Goal: Task Accomplishment & Management: Use online tool/utility

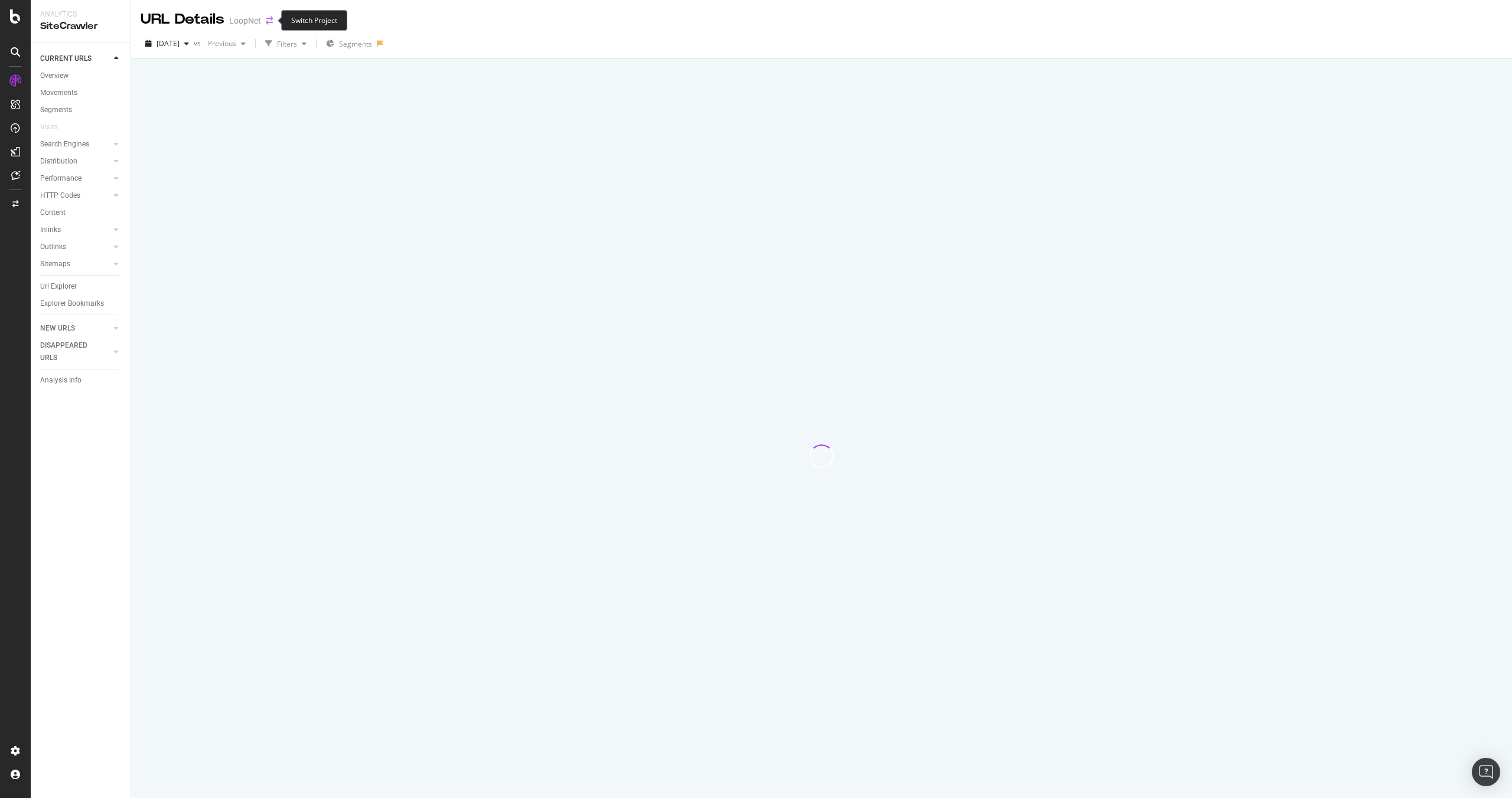
click at [266, 22] on icon "arrow-right-arrow-left" at bounding box center [269, 20] width 7 height 8
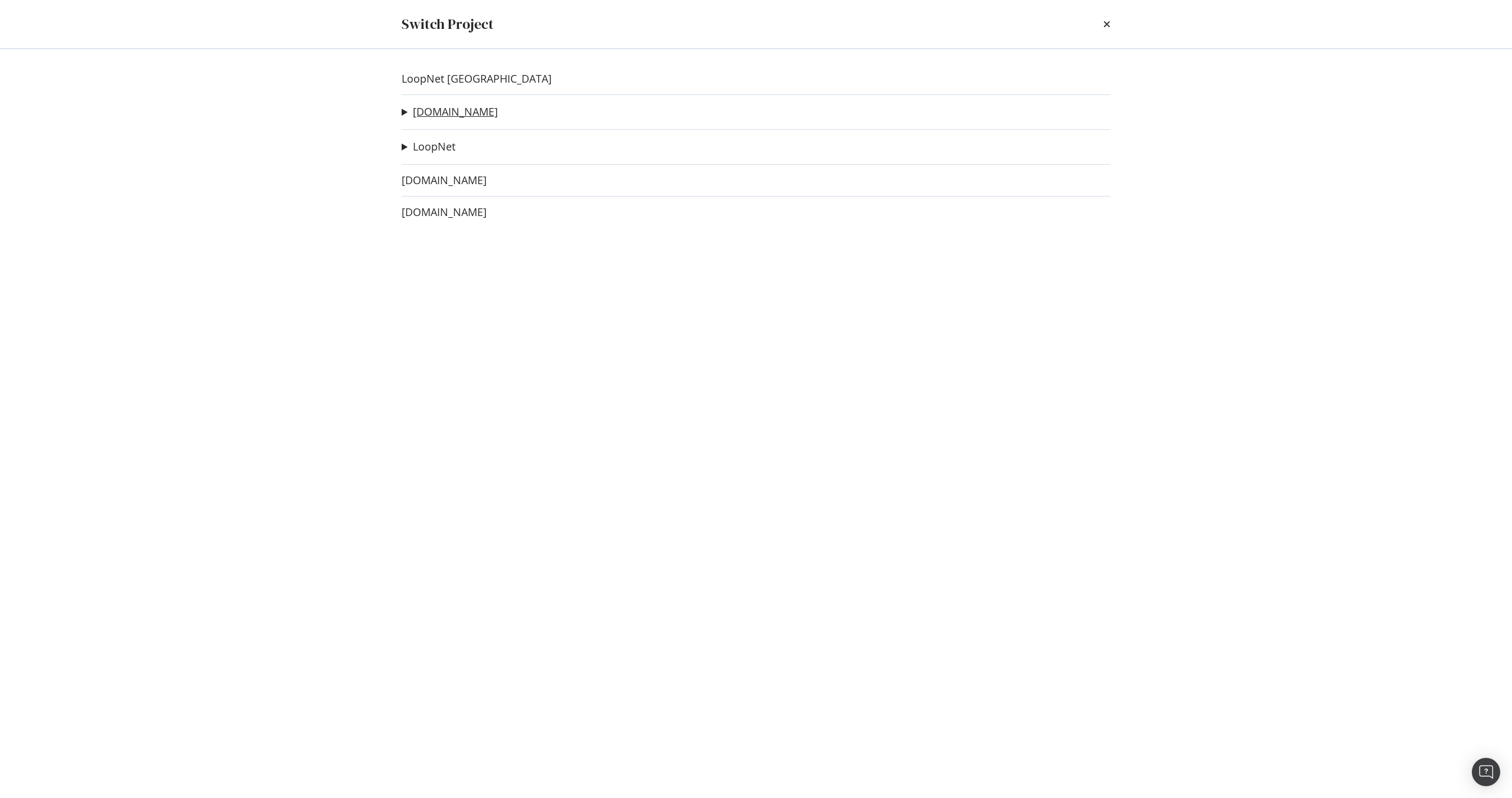
click at [445, 113] on link "[DOMAIN_NAME]" at bounding box center [455, 112] width 85 height 12
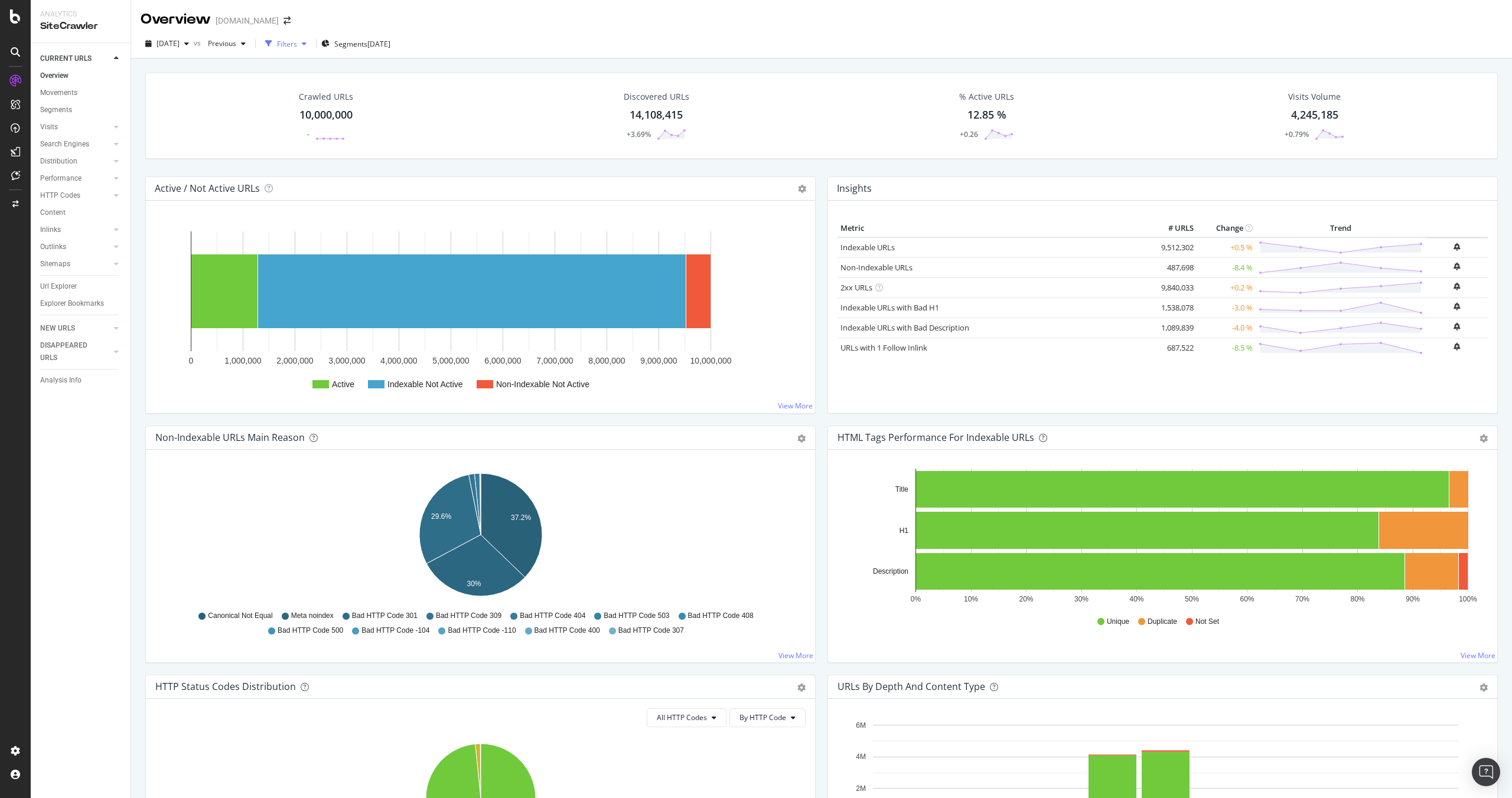
click at [311, 44] on div "button" at bounding box center [304, 44] width 14 height 7
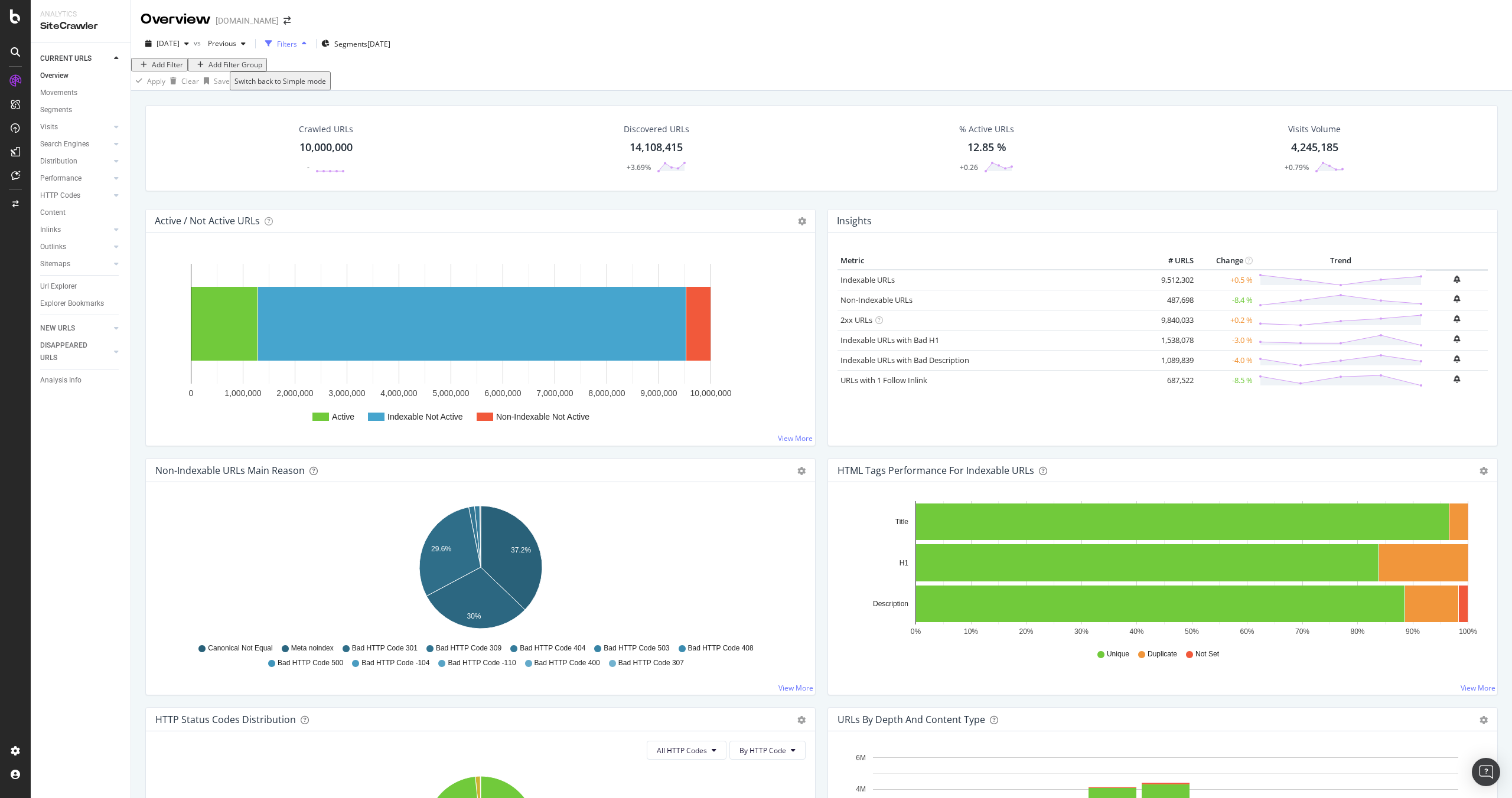
click at [311, 41] on div "button" at bounding box center [304, 44] width 14 height 7
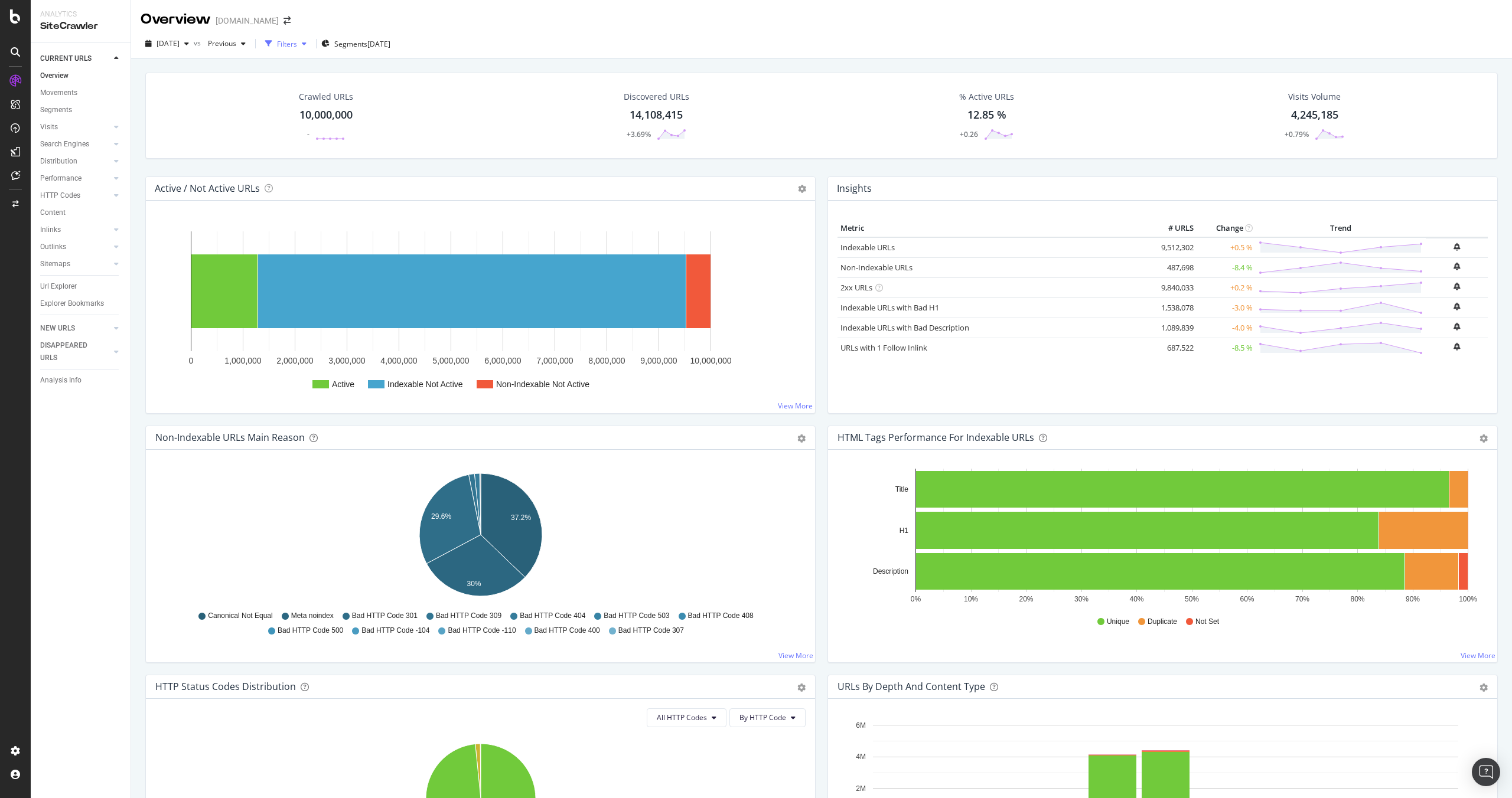
click at [311, 42] on div "button" at bounding box center [304, 44] width 14 height 7
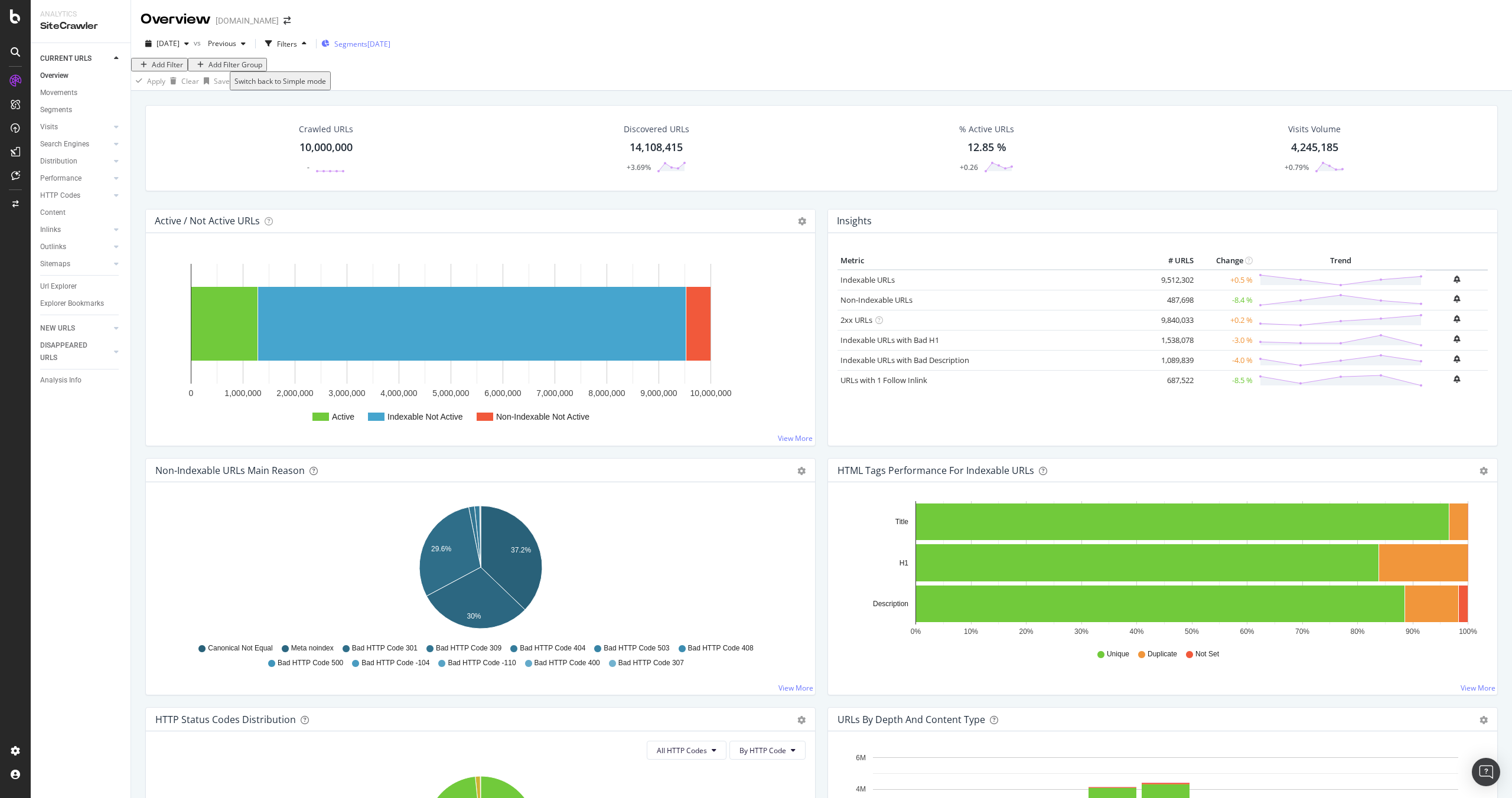
click at [367, 45] on span "Segments" at bounding box center [350, 44] width 33 height 10
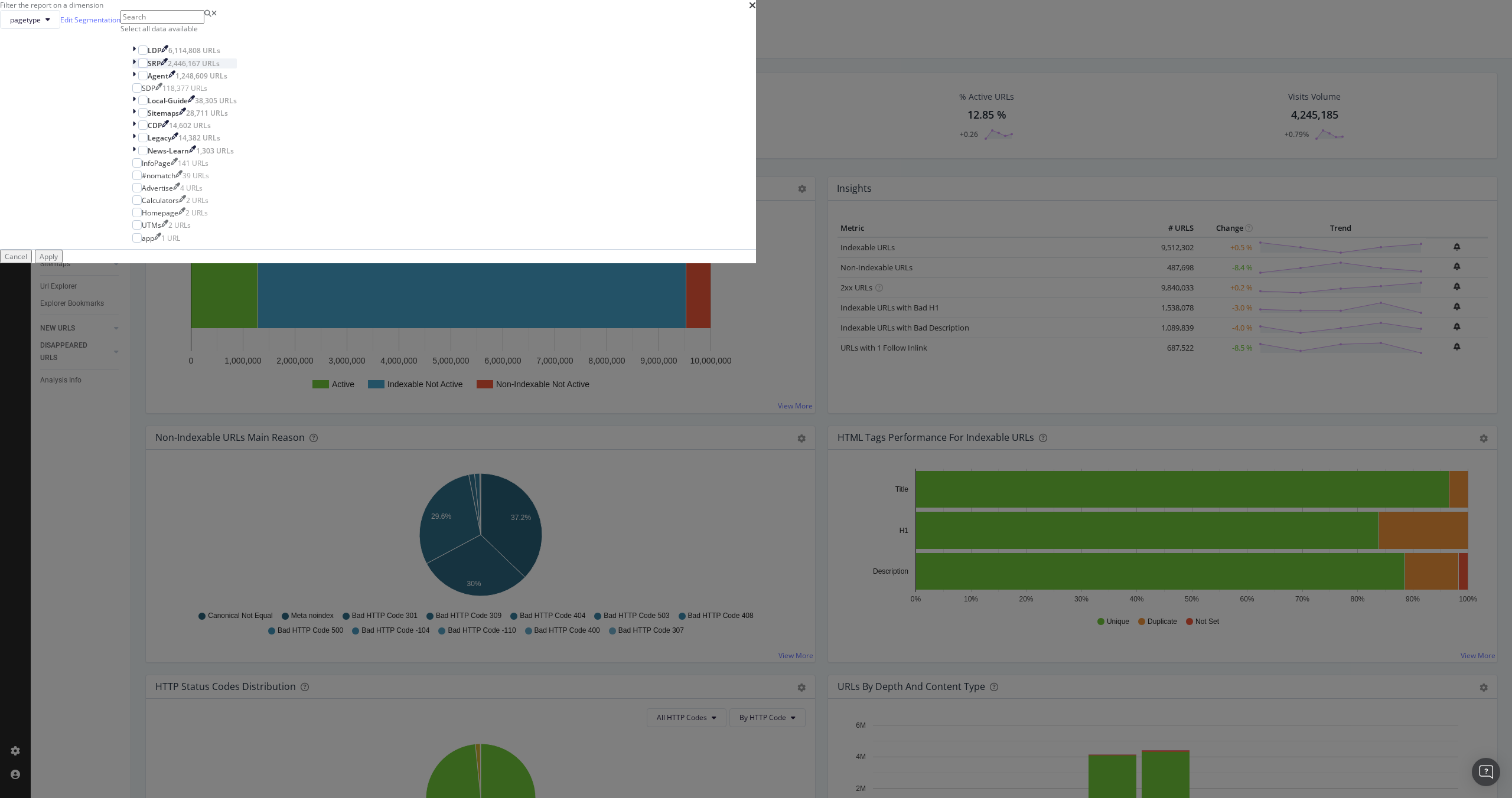
click at [136, 69] on icon "modal" at bounding box center [133, 63] width 3 height 10
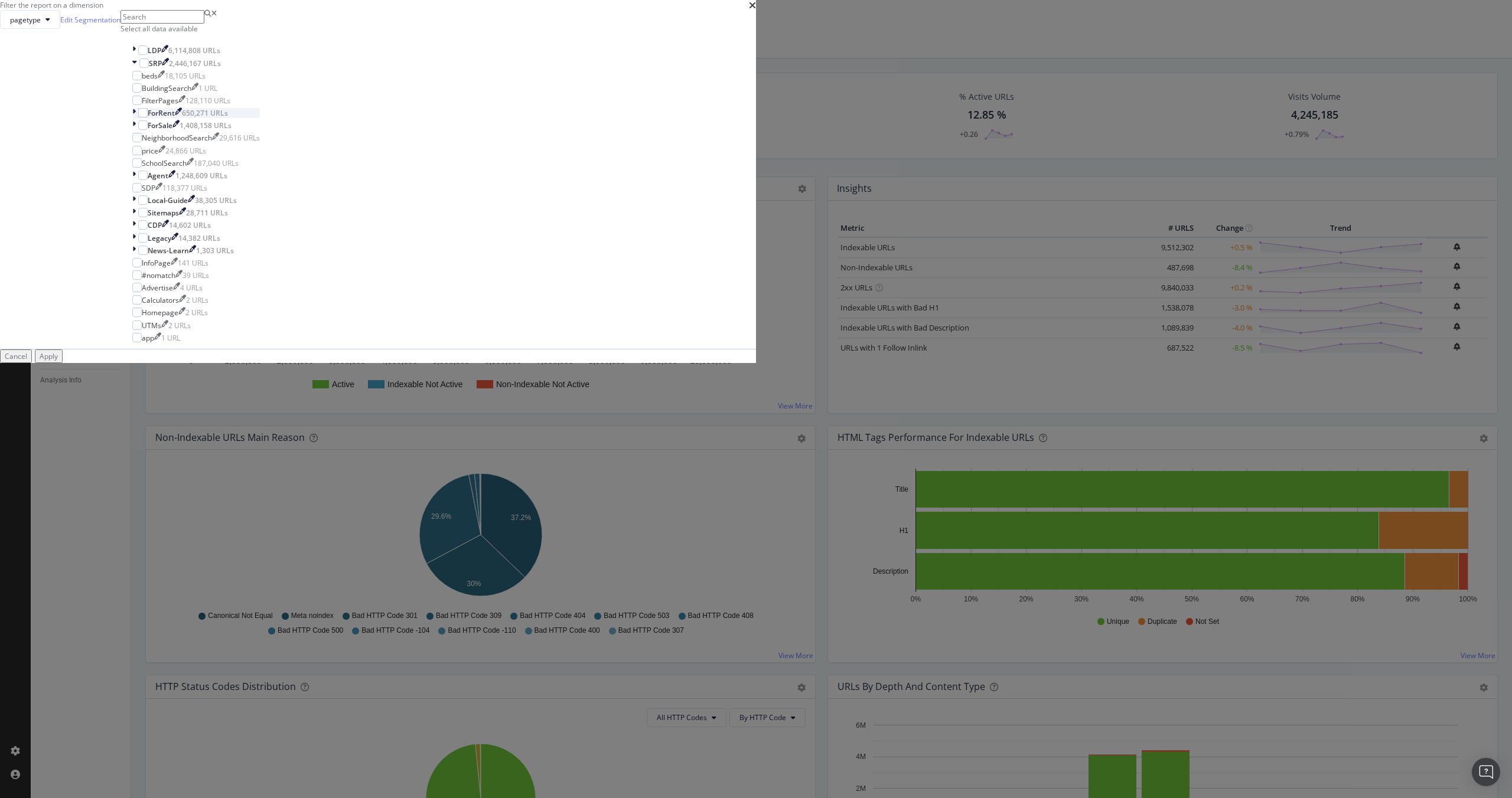
click at [136, 118] on icon "modal" at bounding box center [133, 113] width 3 height 10
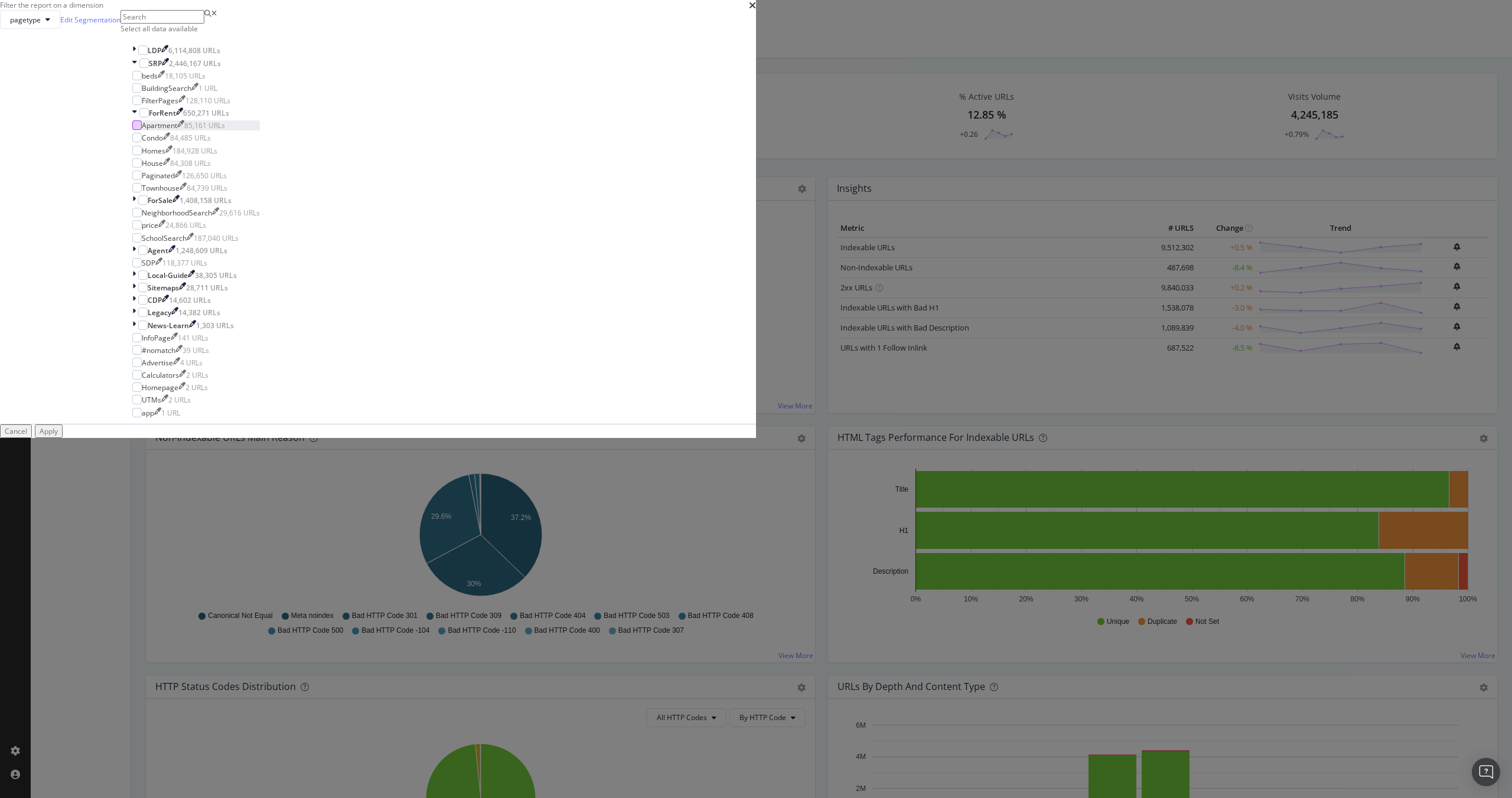
click at [142, 130] on div "modal" at bounding box center [137, 125] width 10 height 10
click at [58, 436] on div "Apply" at bounding box center [48, 431] width 18 height 10
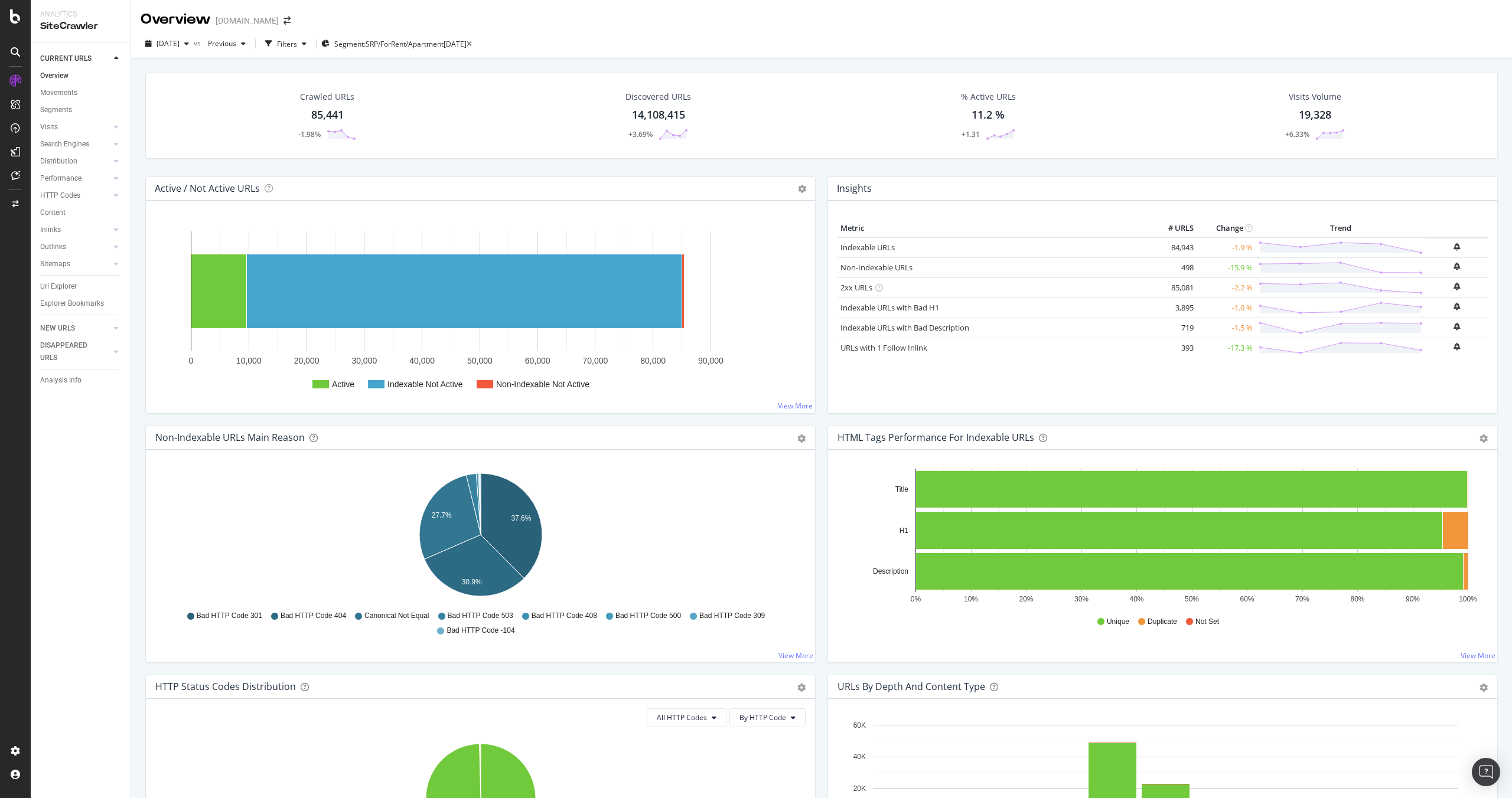
click at [329, 117] on div "85,441" at bounding box center [327, 115] width 33 height 16
click at [639, 136] on div "+3.69%" at bounding box center [640, 134] width 24 height 10
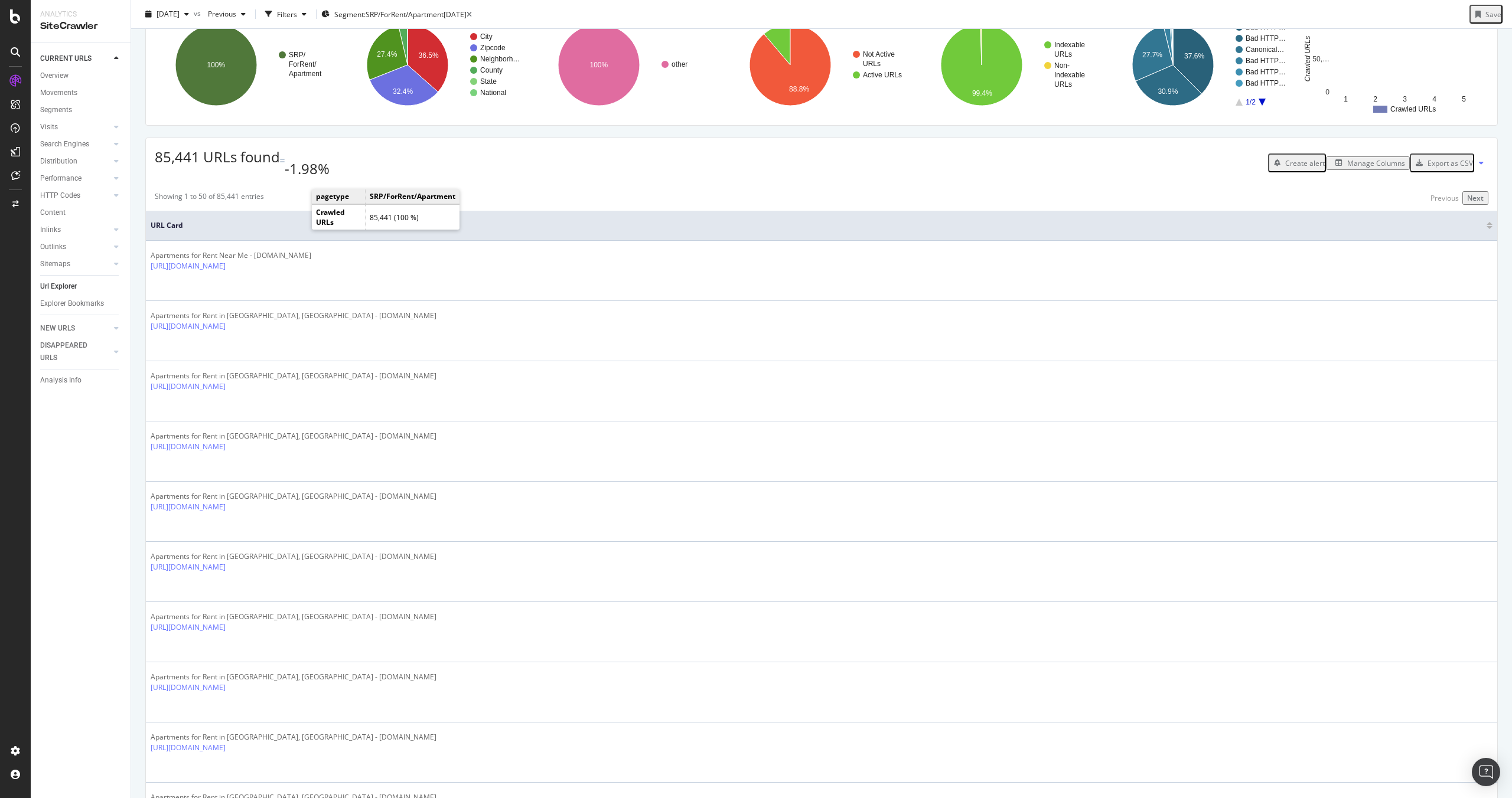
scroll to position [127, 0]
